Goal: Task Accomplishment & Management: Manage account settings

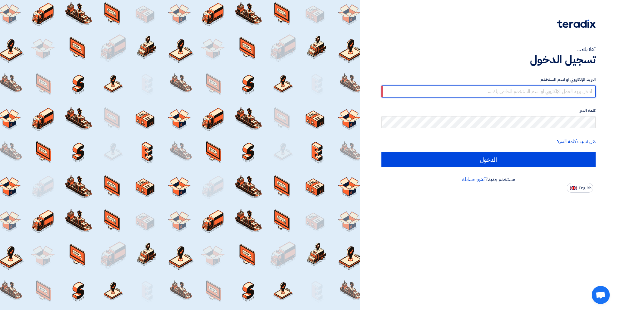
type input "cs@swing.sa"
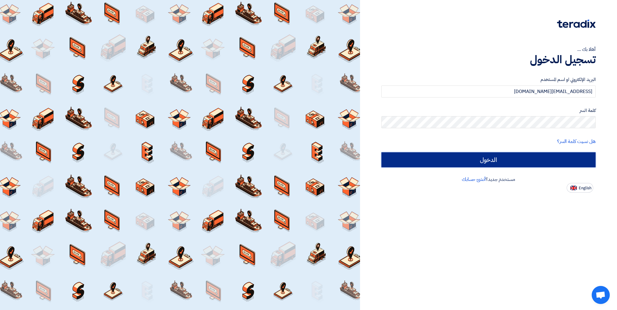
click at [417, 166] on input "الدخول" at bounding box center [489, 160] width 214 height 15
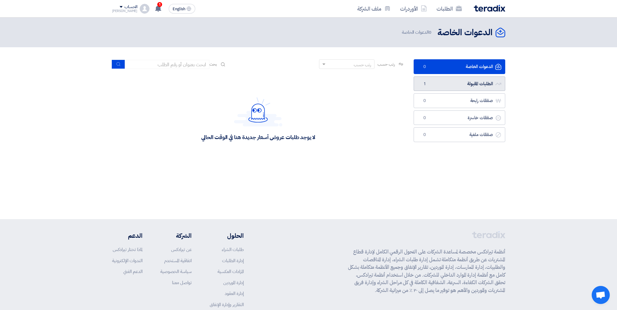
click at [447, 87] on link "الطلبات المقبولة الطلبات المقبولة 1" at bounding box center [460, 84] width 92 height 15
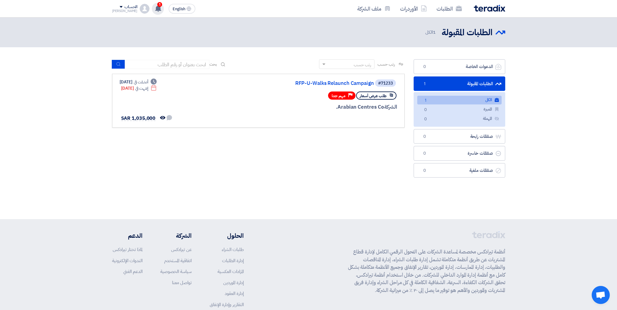
click at [155, 10] on use at bounding box center [158, 8] width 6 height 7
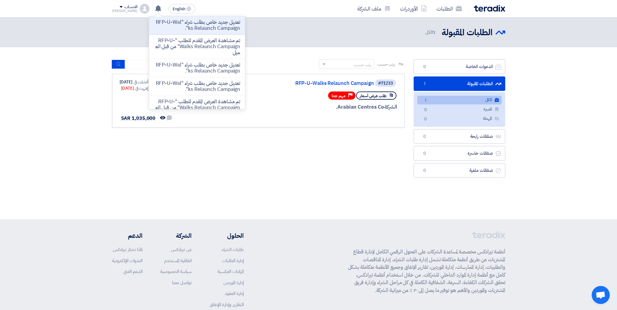
click at [169, 24] on p "تعديل جديد خاص بطلب شراء "RFP-U-Walks Relaunch Campaign"." at bounding box center [197, 25] width 86 height 12
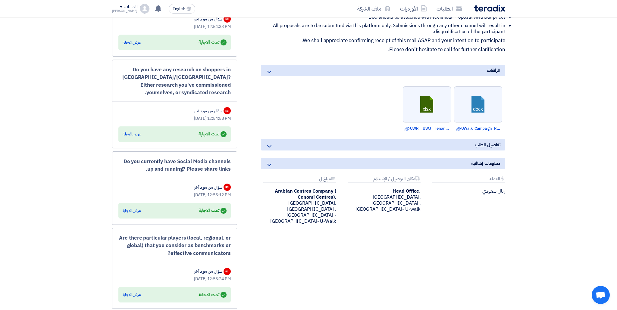
scroll to position [304, 0]
click at [271, 144] on icon at bounding box center [269, 145] width 7 height 7
click at [270, 145] on icon at bounding box center [269, 145] width 7 height 7
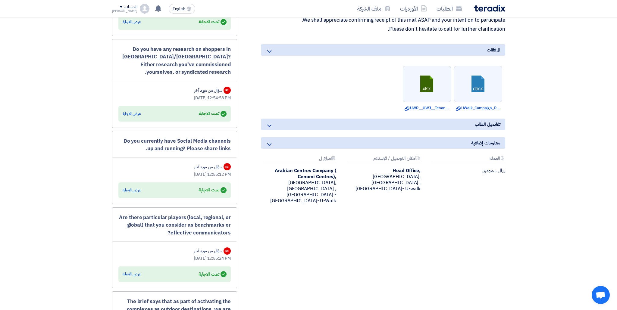
scroll to position [327, 0]
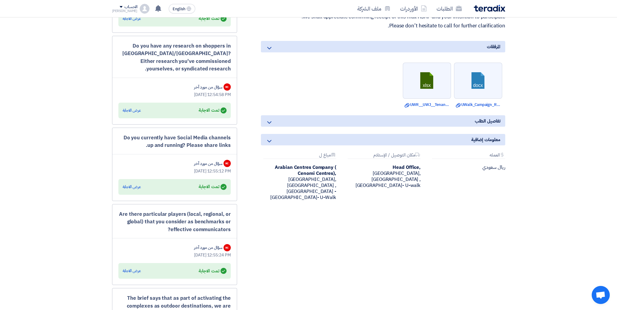
click at [271, 140] on icon at bounding box center [269, 141] width 7 height 7
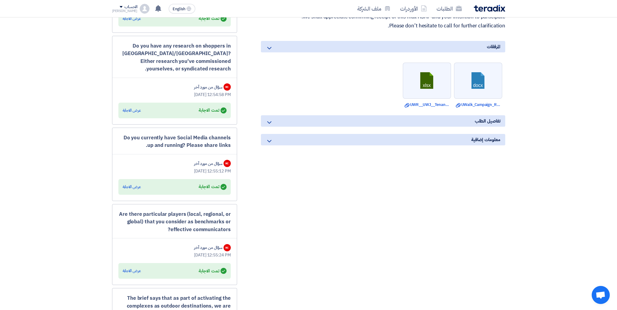
click at [278, 141] on div "معلومات إضافية" at bounding box center [383, 139] width 244 height 11
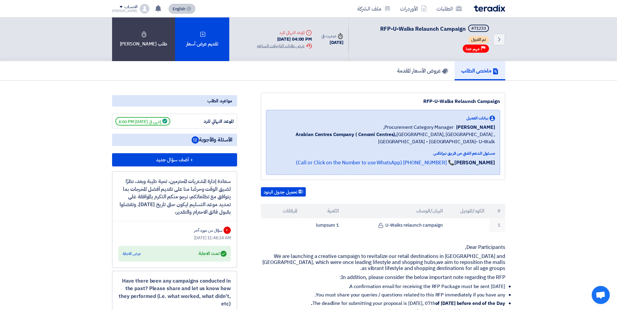
scroll to position [0, 0]
click at [155, 11] on icon at bounding box center [158, 8] width 7 height 7
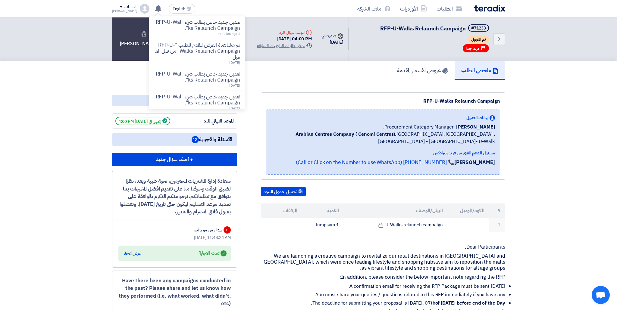
click at [190, 26] on p "تعديل جديد خاص بطلب شراء "RFP-U-Walks Relaunch Campaign"." at bounding box center [197, 25] width 86 height 12
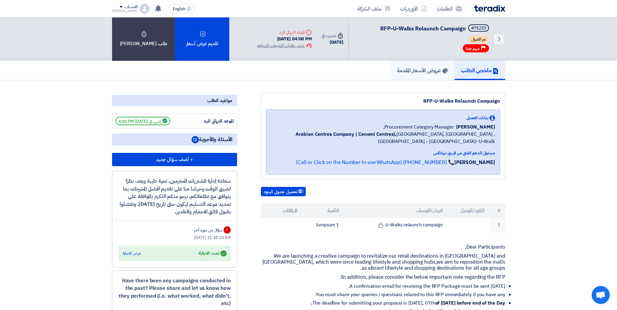
click at [426, 74] on h5 "عروض الأسعار المقدمة" at bounding box center [422, 70] width 51 height 7
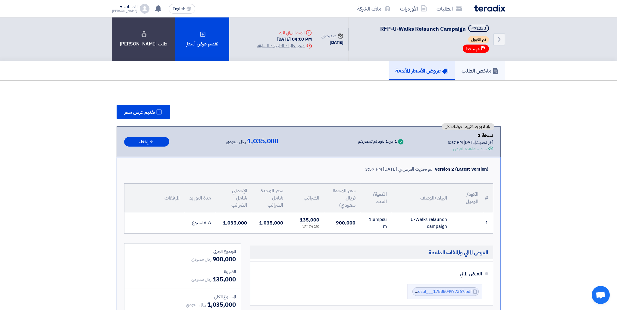
click at [479, 71] on h5 "ملخص الطلب" at bounding box center [480, 70] width 37 height 7
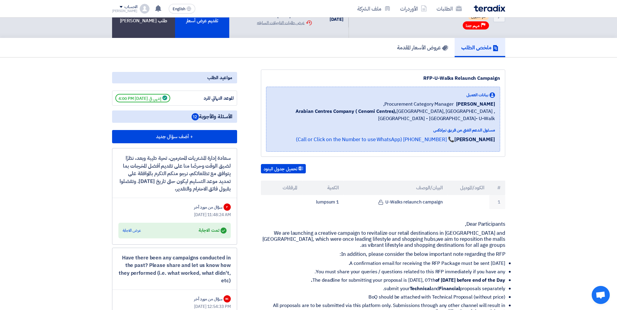
scroll to position [24, 0]
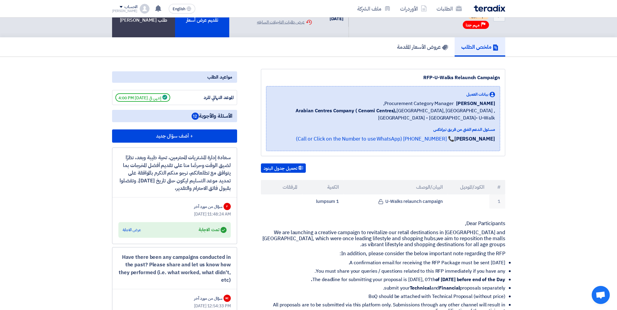
click at [448, 105] on span "Procurement Category Manager," at bounding box center [418, 103] width 71 height 7
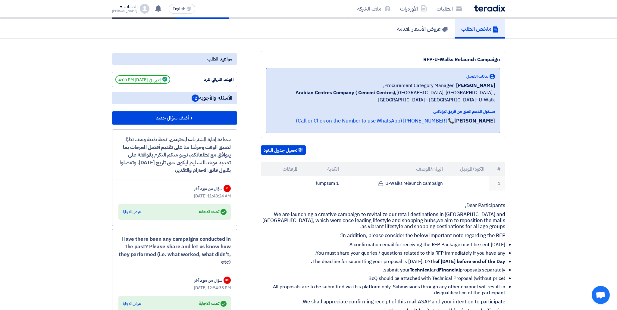
scroll to position [42, 0]
click at [380, 122] on link "📞 [PHONE_NUMBER] (Call or Click on the Number to use WhatsApp)" at bounding box center [375, 122] width 159 height 8
click at [214, 59] on div "مواعيد الطلب" at bounding box center [174, 59] width 125 height 11
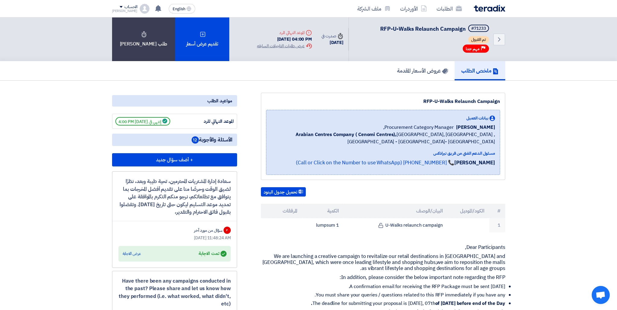
click at [477, 49] on span "مهم جدا" at bounding box center [473, 49] width 14 height 6
click at [475, 39] on span "تم القبول" at bounding box center [478, 39] width 21 height 7
click at [436, 31] on span "RFP-U-Walks Relaunch Campaign" at bounding box center [423, 29] width 86 height 8
click at [502, 37] on icon "Back" at bounding box center [499, 39] width 7 height 7
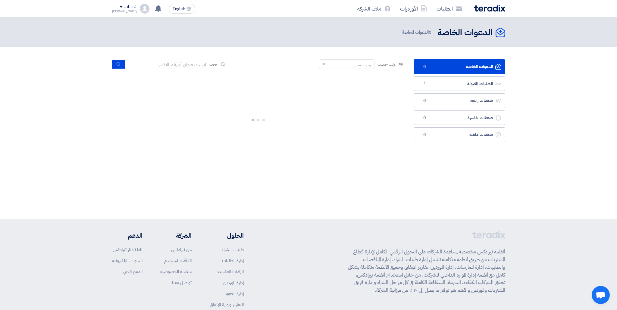
scroll to position [1, 0]
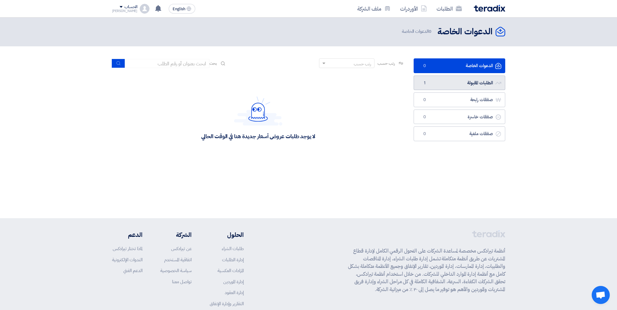
click at [469, 86] on link "الطلبات المقبولة الطلبات المقبولة 1" at bounding box center [460, 83] width 92 height 15
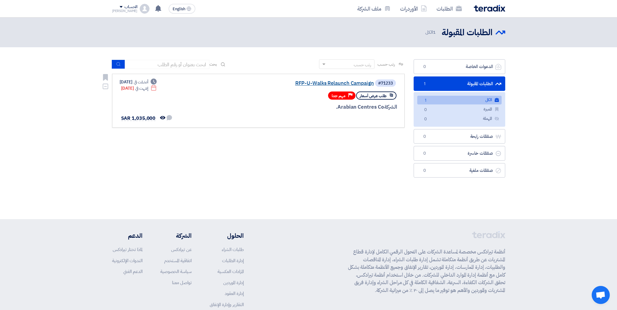
click at [325, 83] on link "RFP-U-Walks Relaunch Campaign" at bounding box center [313, 83] width 121 height 5
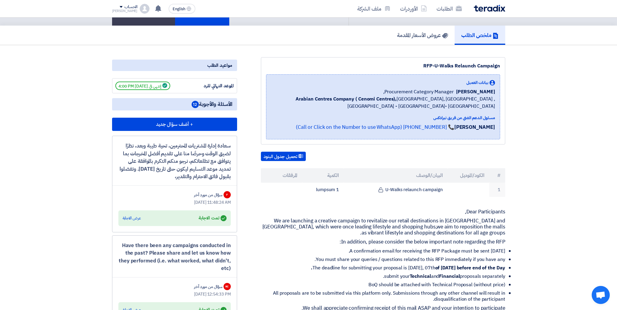
scroll to position [36, 0]
click at [135, 219] on div "عرض الاجابة" at bounding box center [132, 218] width 18 height 6
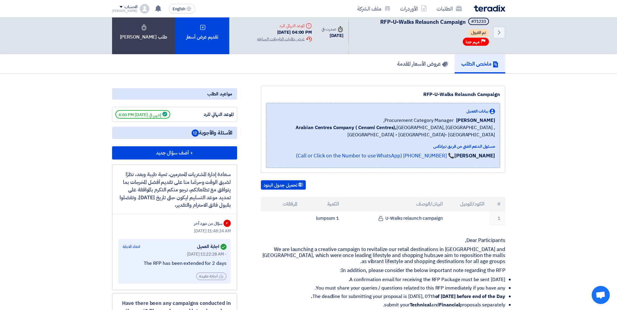
scroll to position [0, 0]
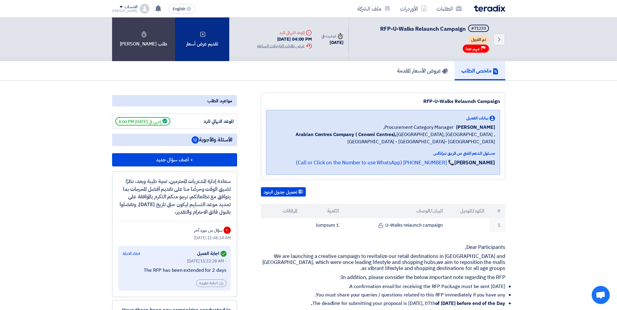
click at [191, 54] on div "تقديم عرض أسعار" at bounding box center [202, 39] width 54 height 44
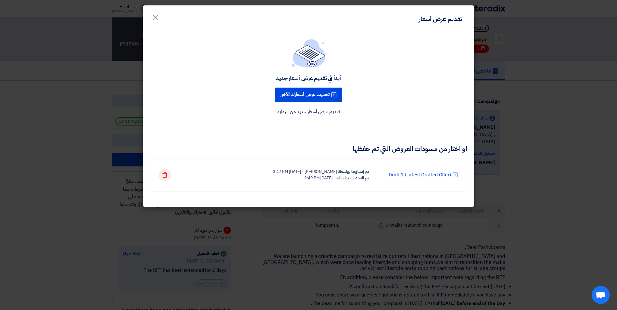
click at [164, 174] on icon "Delete" at bounding box center [165, 175] width 6 height 6
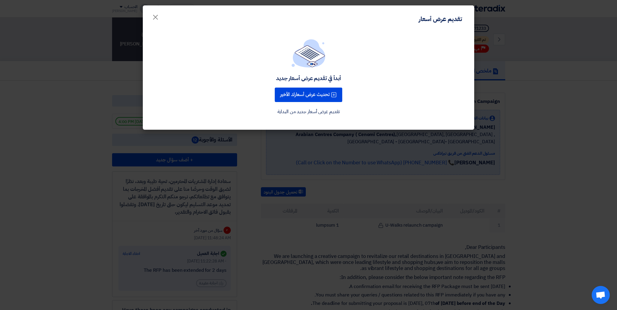
click at [369, 197] on modal-container "تقديم عرض أسعار × أبدأ في تقديم عرض أسعار جديد تحديث عرض أسعارك الأخير تقديم عر…" at bounding box center [308, 155] width 617 height 310
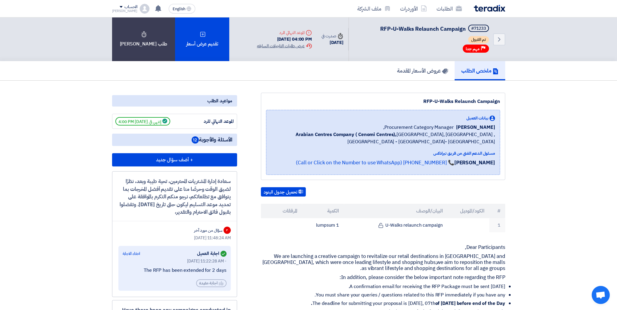
click at [285, 48] on div "Extension History عرض طلبات التاجيلات السابقه" at bounding box center [284, 46] width 55 height 6
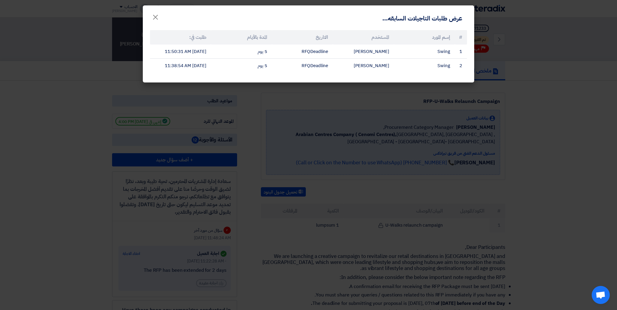
click at [302, 125] on modal-container "عرض طلبات التاجيلات السابقه... × # إسم المورد المستخدم التاريخ المدة بالأيام طل…" at bounding box center [308, 155] width 617 height 310
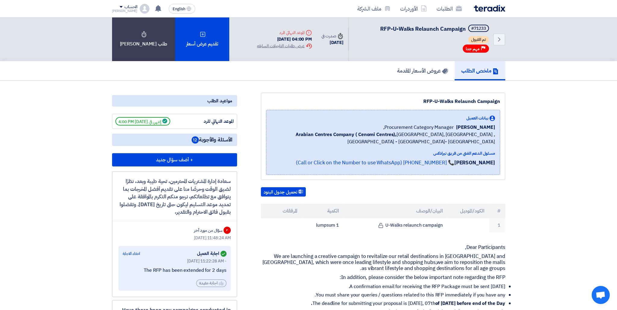
click at [478, 128] on span "[PERSON_NAME]" at bounding box center [475, 127] width 39 height 7
click at [439, 71] on h5 "عروض الأسعار المقدمة" at bounding box center [422, 70] width 51 height 7
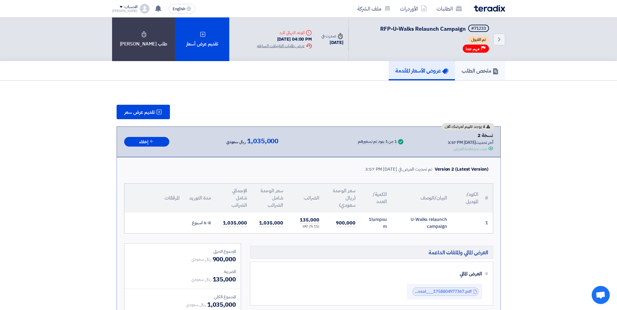
click at [471, 74] on h5 "ملخص الطلب" at bounding box center [480, 70] width 37 height 7
